Goal: Download file/media

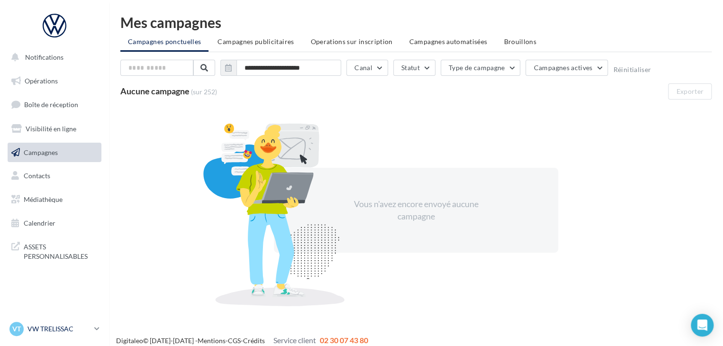
click at [70, 322] on div "VT VW TRELISSAC vw-tre-pau" at bounding box center [49, 329] width 81 height 14
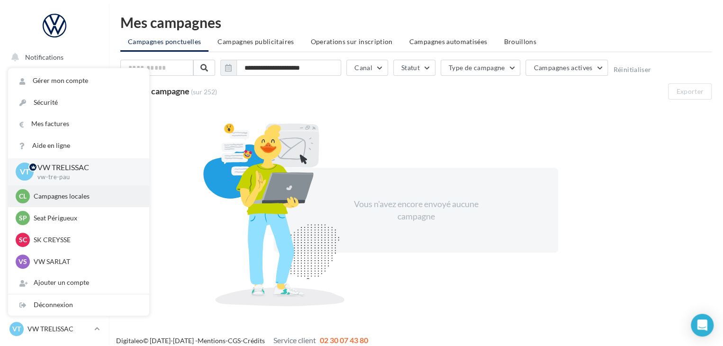
click at [72, 199] on p "Campagnes locales" at bounding box center [86, 195] width 104 height 9
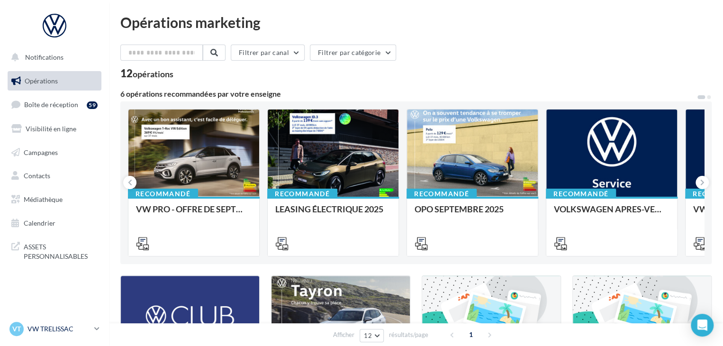
click at [79, 332] on p "VW TRELISSAC" at bounding box center [58, 328] width 63 height 9
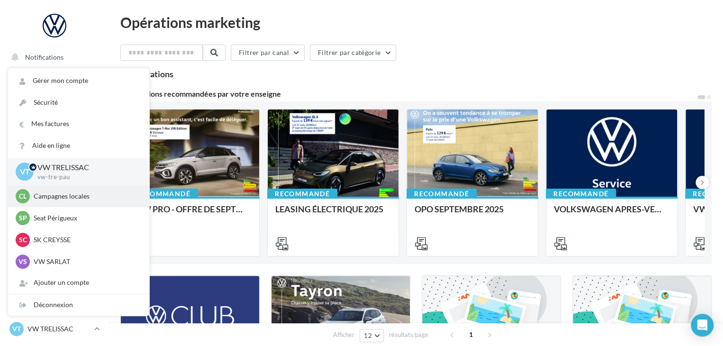
click at [83, 196] on p "Campagnes locales" at bounding box center [86, 195] width 104 height 9
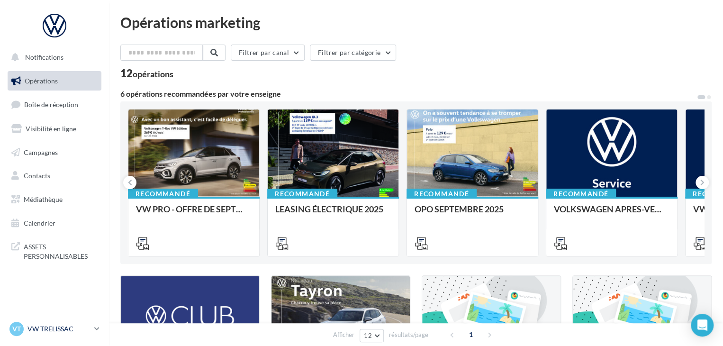
click at [93, 320] on link "VT VW TRELISSAC vw-tre-pau" at bounding box center [55, 329] width 94 height 18
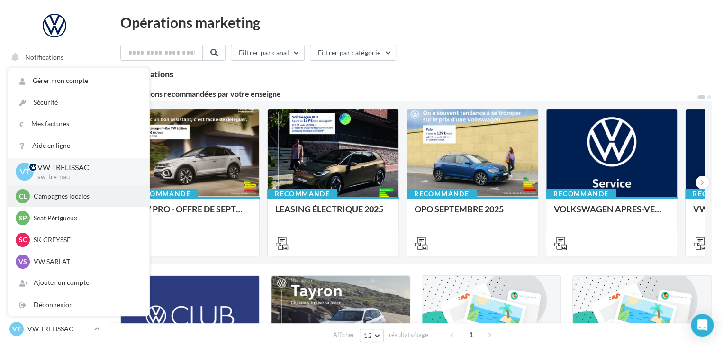
click at [96, 198] on p "Campagnes locales" at bounding box center [86, 195] width 104 height 9
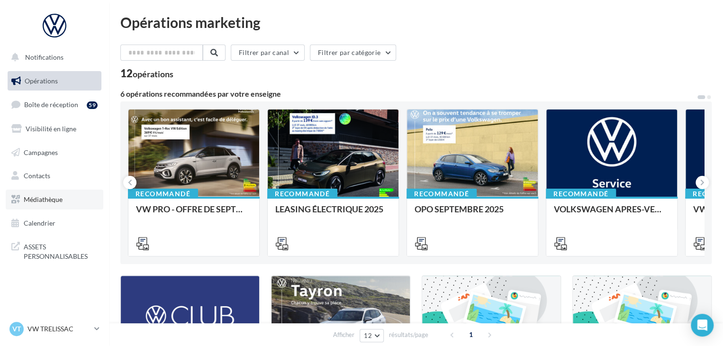
click at [55, 205] on link "Médiathèque" at bounding box center [55, 199] width 98 height 20
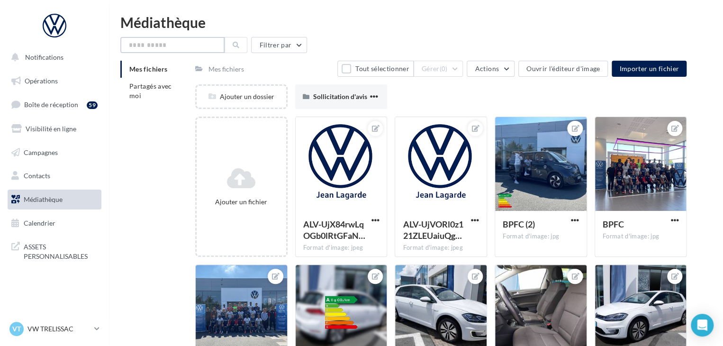
click at [199, 46] on input "text" at bounding box center [172, 45] width 104 height 16
click at [157, 94] on li "Partagés avec moi" at bounding box center [153, 91] width 67 height 27
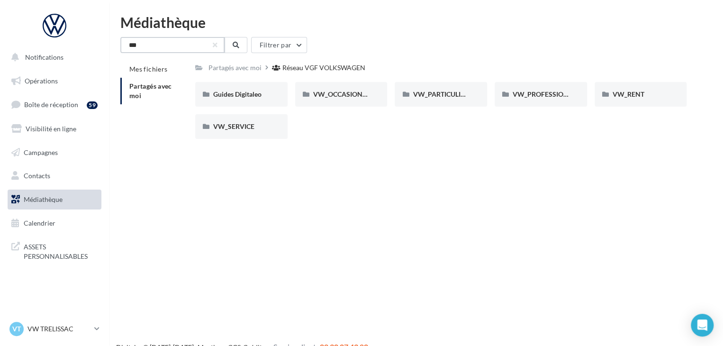
click at [189, 45] on input "***" at bounding box center [172, 45] width 104 height 16
click at [227, 47] on button at bounding box center [235, 45] width 23 height 16
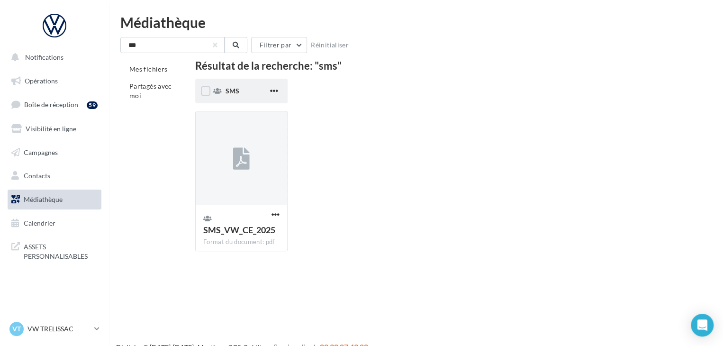
click at [239, 97] on div "SMS" at bounding box center [241, 91] width 92 height 25
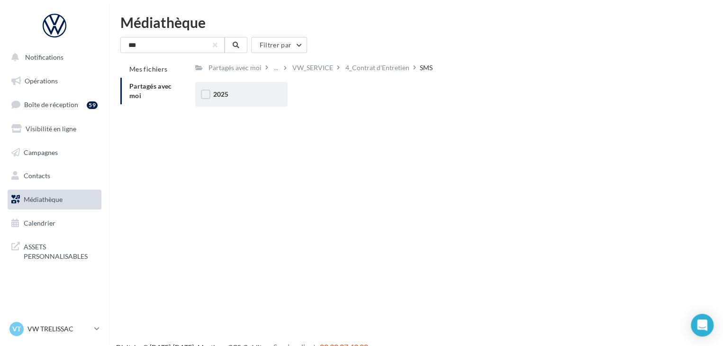
click at [241, 102] on div "2025" at bounding box center [241, 94] width 92 height 25
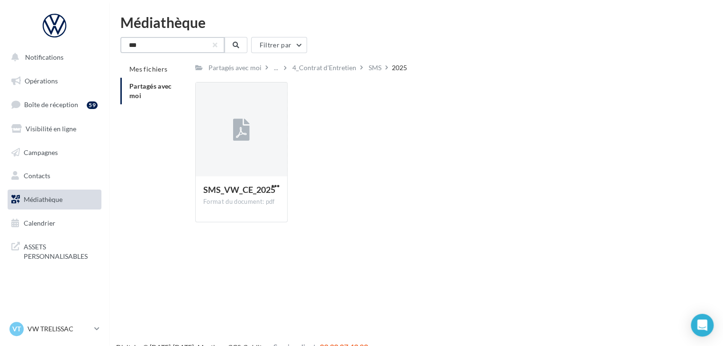
click at [157, 47] on input "***" at bounding box center [172, 45] width 104 height 16
type input "*******"
click at [62, 88] on link "Opérations" at bounding box center [55, 81] width 98 height 20
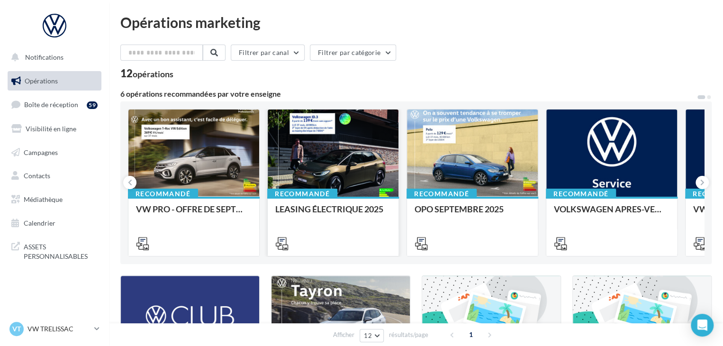
click at [344, 171] on div at bounding box center [333, 153] width 131 height 88
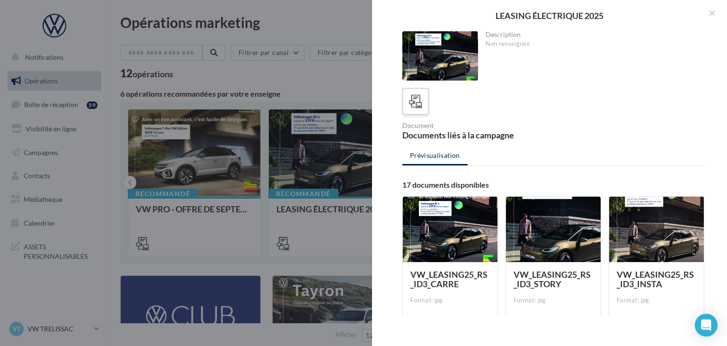
click at [408, 107] on div at bounding box center [416, 102] width 18 height 18
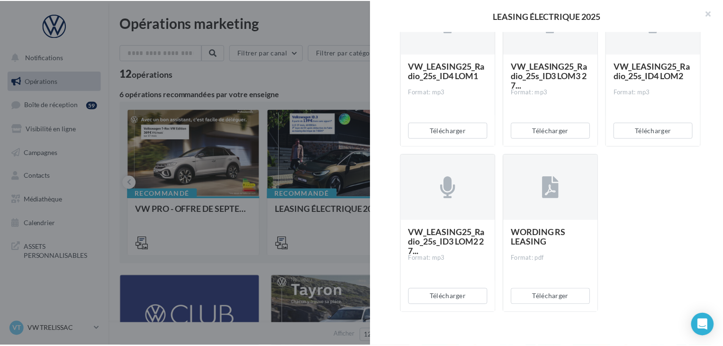
scroll to position [885, 0]
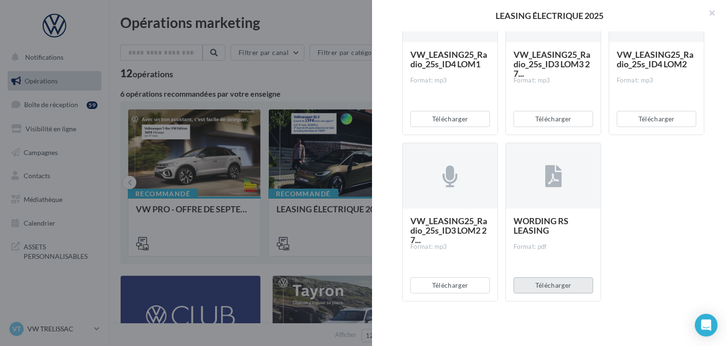
click at [538, 284] on button "Télécharger" at bounding box center [554, 285] width 80 height 16
click at [563, 283] on button "Télécharger" at bounding box center [554, 285] width 80 height 16
click at [539, 323] on div "LEASING ÉLECTRIQUE 2025 Description Non renseignée Document Documents liés à la…" at bounding box center [549, 173] width 355 height 346
click at [288, 65] on div at bounding box center [363, 173] width 727 height 346
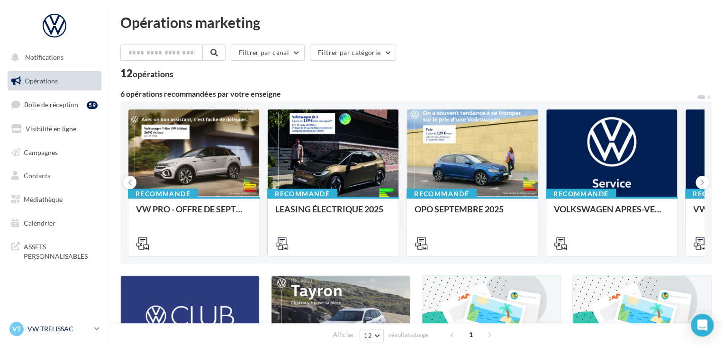
click at [91, 331] on link "VT VW TRELISSAC vw-tre-pau" at bounding box center [55, 329] width 94 height 18
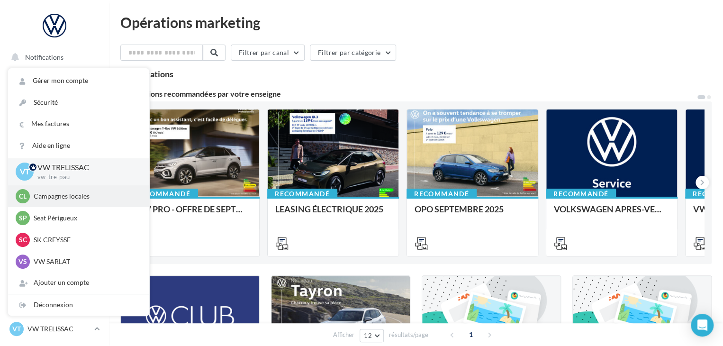
click at [86, 200] on p "Campagnes locales" at bounding box center [86, 195] width 104 height 9
